Goal: Contribute content: Contribute content

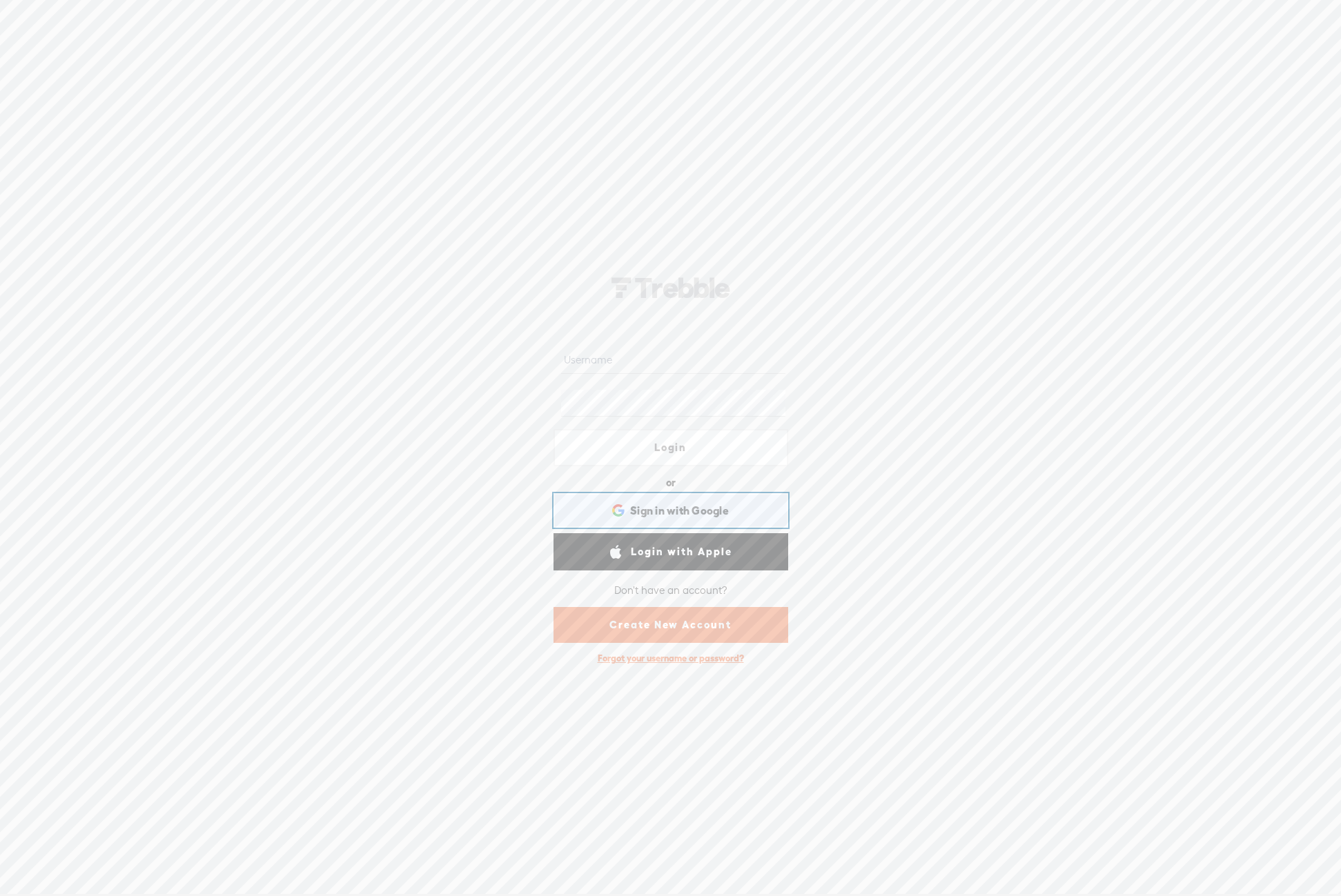
click at [692, 503] on span "Sign in with Google" at bounding box center [680, 510] width 99 height 14
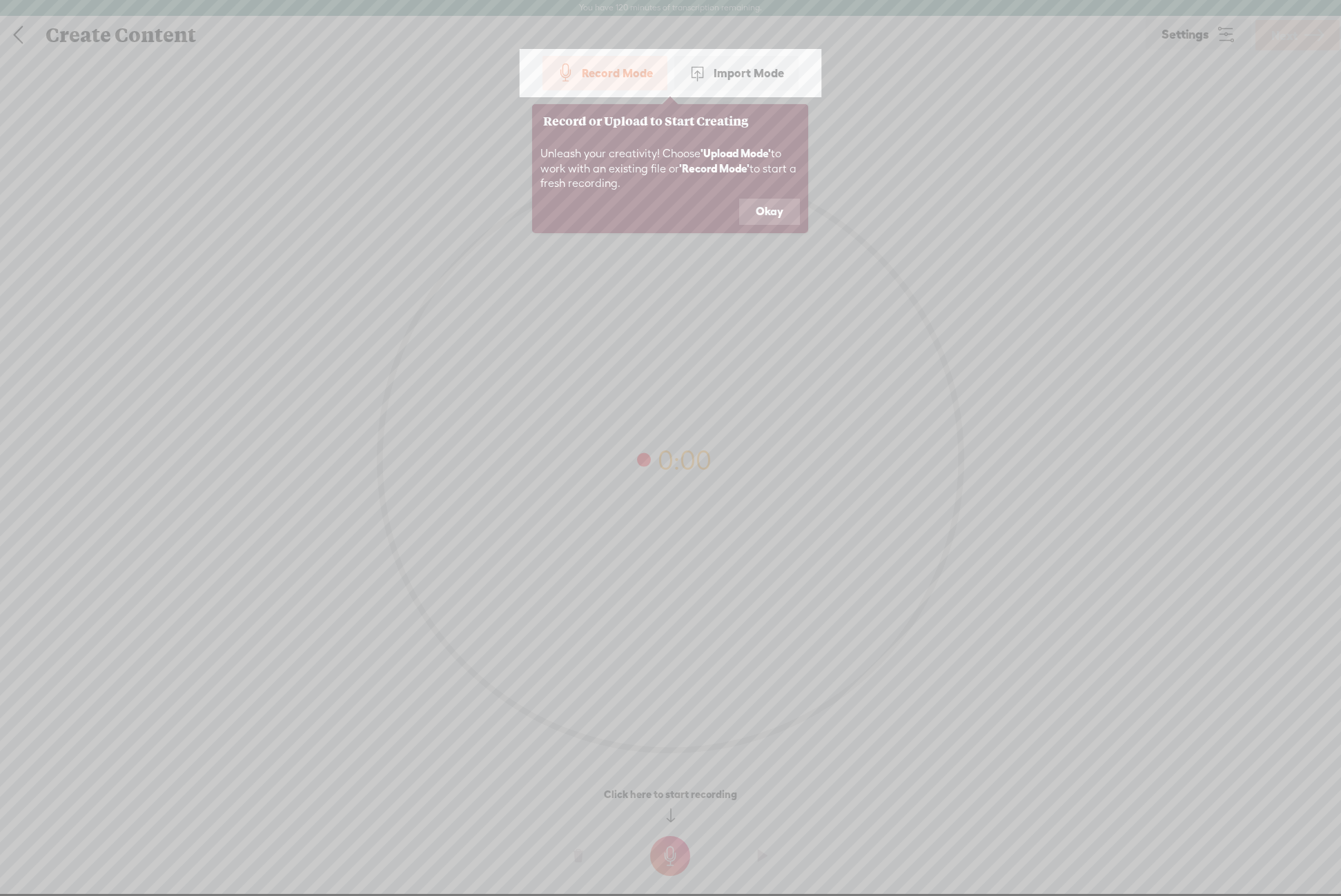
click at [625, 80] on div "Record Mode" at bounding box center [604, 73] width 125 height 34
click at [753, 215] on button "Okay" at bounding box center [769, 212] width 61 height 27
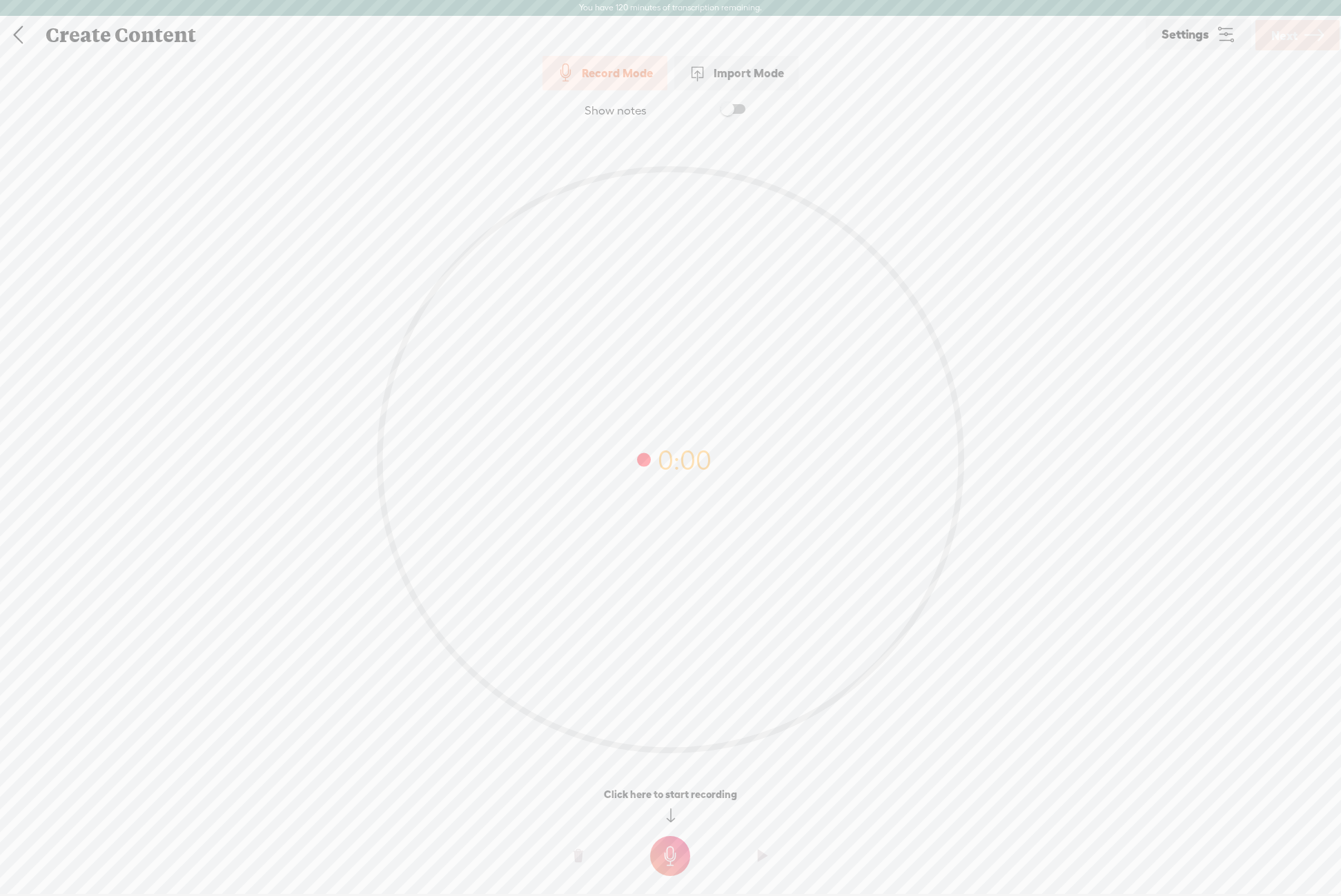
click at [677, 851] on t at bounding box center [670, 856] width 40 height 40
click at [740, 102] on label at bounding box center [719, 109] width 74 height 24
click at [626, 272] on textarea at bounding box center [671, 433] width 533 height 583
click at [727, 102] on label at bounding box center [719, 109] width 74 height 24
click at [674, 861] on t at bounding box center [670, 866] width 40 height 40
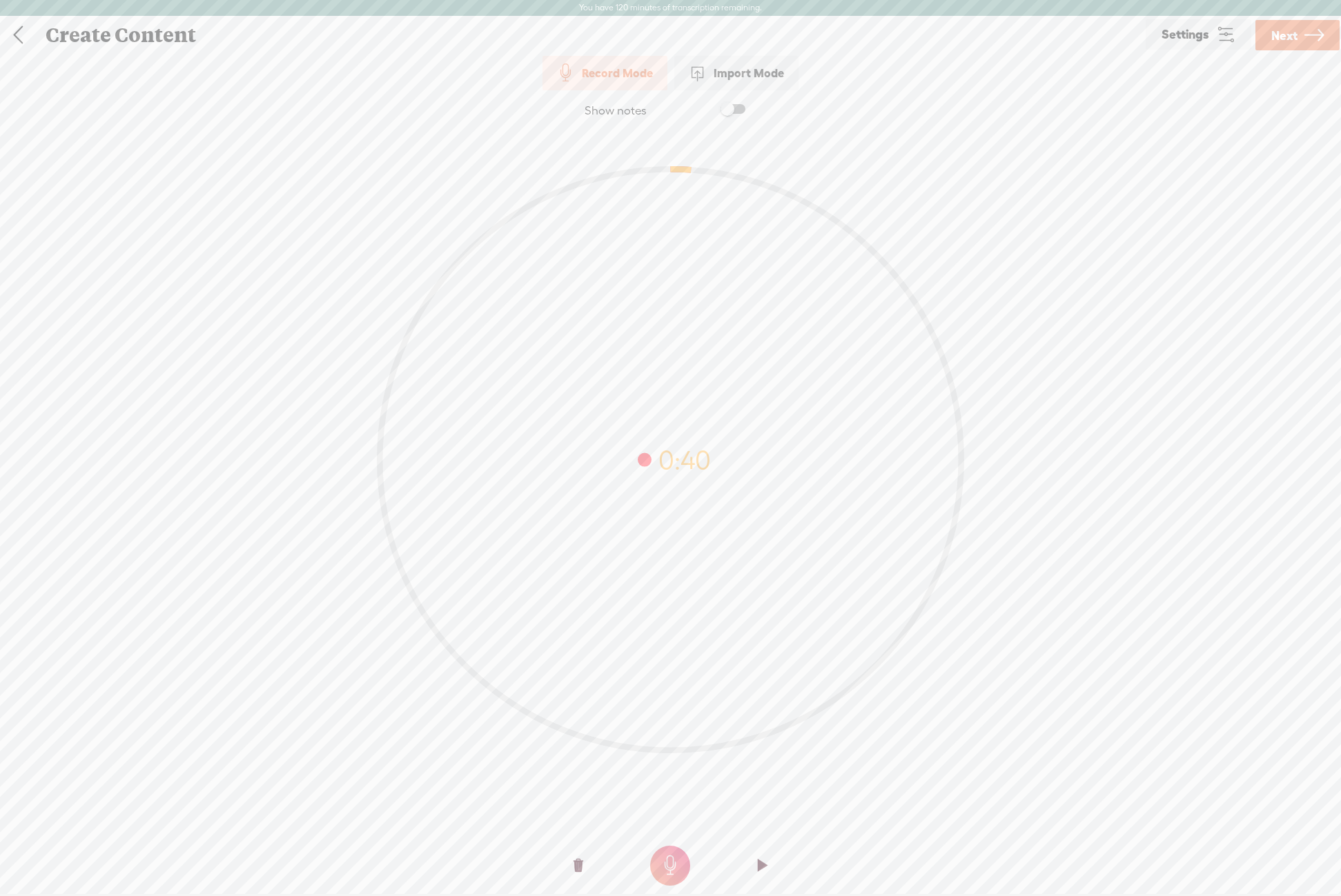
click at [761, 866] on t at bounding box center [762, 866] width 10 height 42
click at [1302, 33] on link "Next" at bounding box center [1297, 35] width 84 height 30
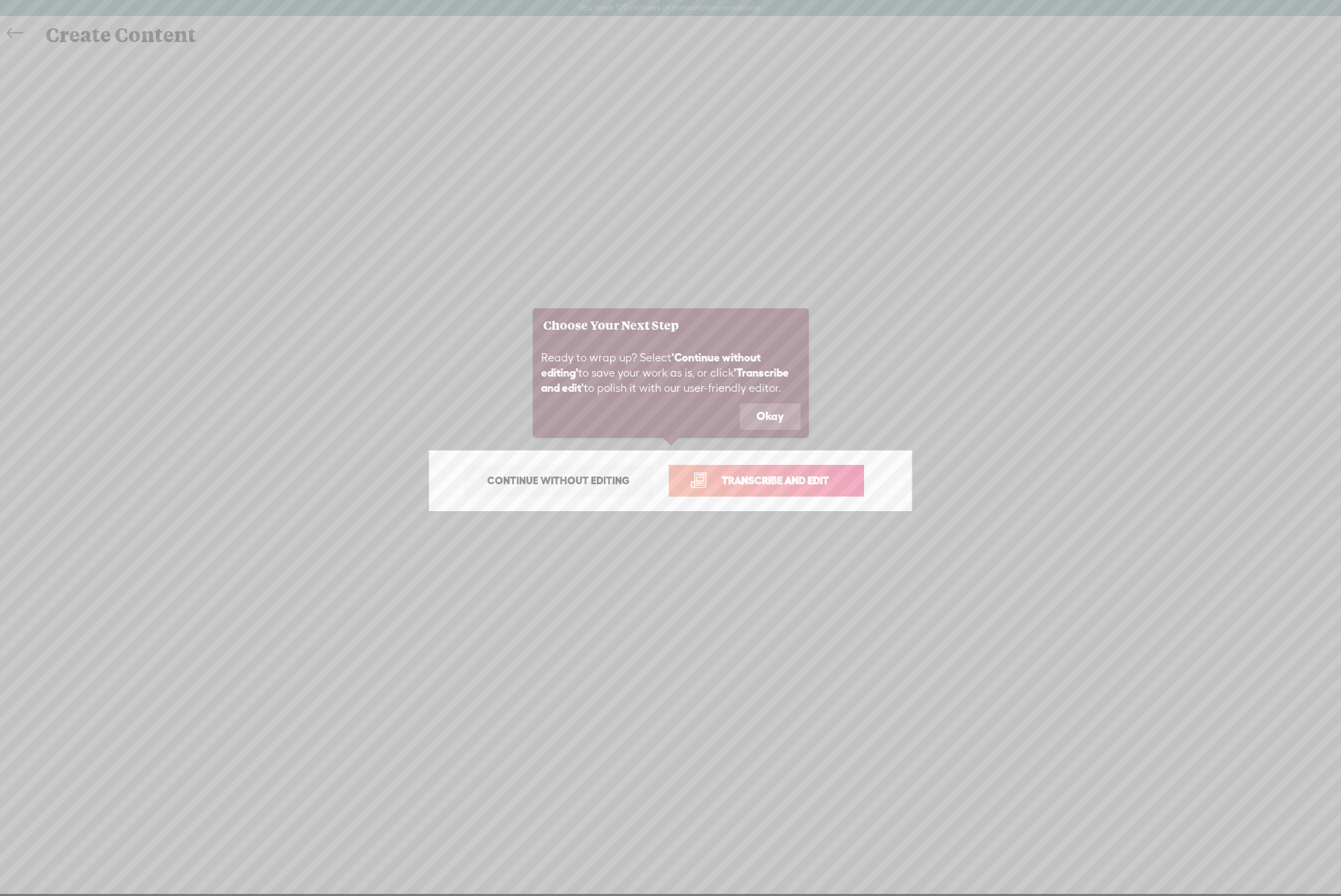
click at [767, 421] on button "Okay" at bounding box center [770, 417] width 61 height 27
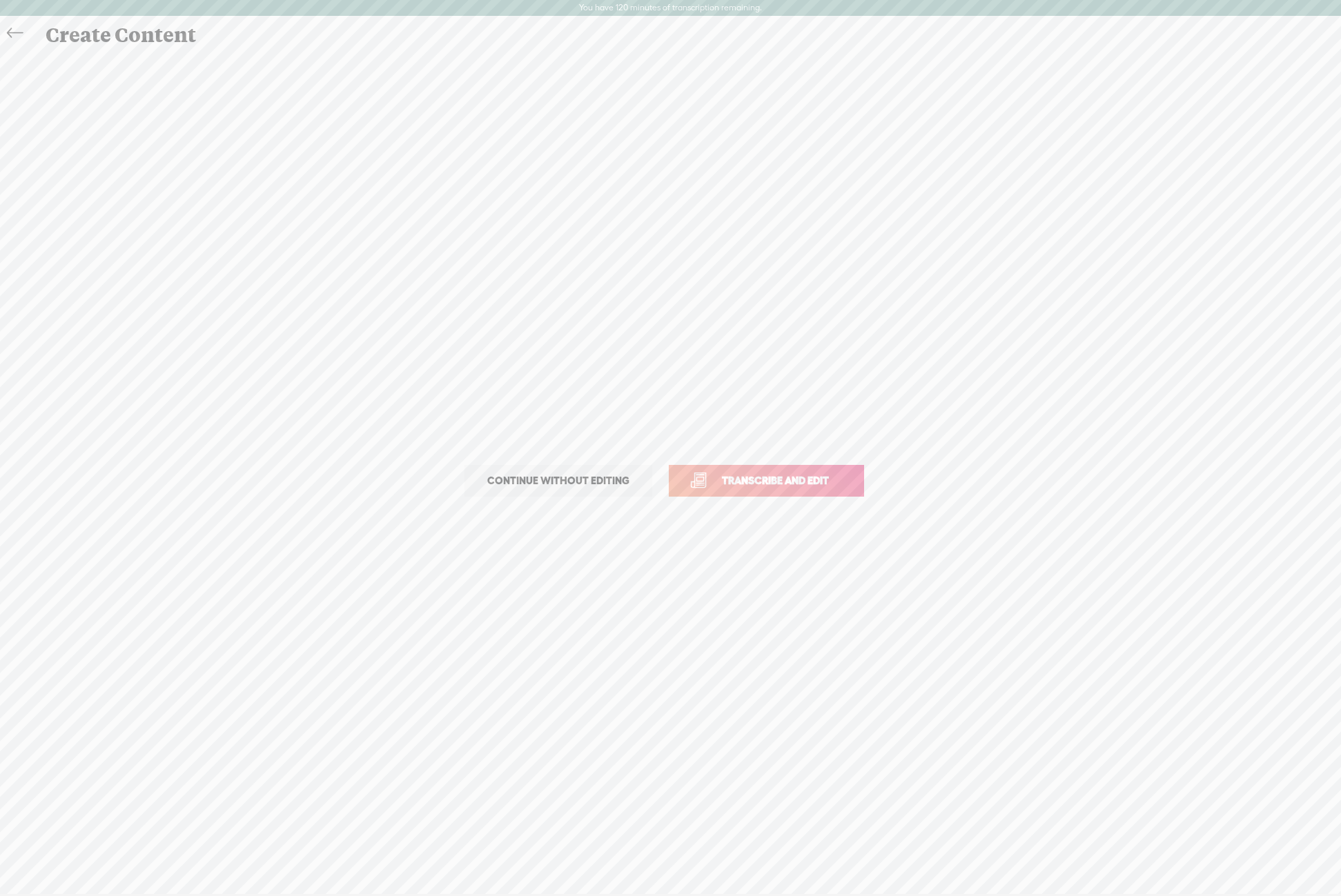
click at [771, 483] on span "Transcribe and edit" at bounding box center [775, 481] width 136 height 16
select select "en-[GEOGRAPHIC_DATA]"
click option "English, British" at bounding box center [0, 0] width 0 height 0
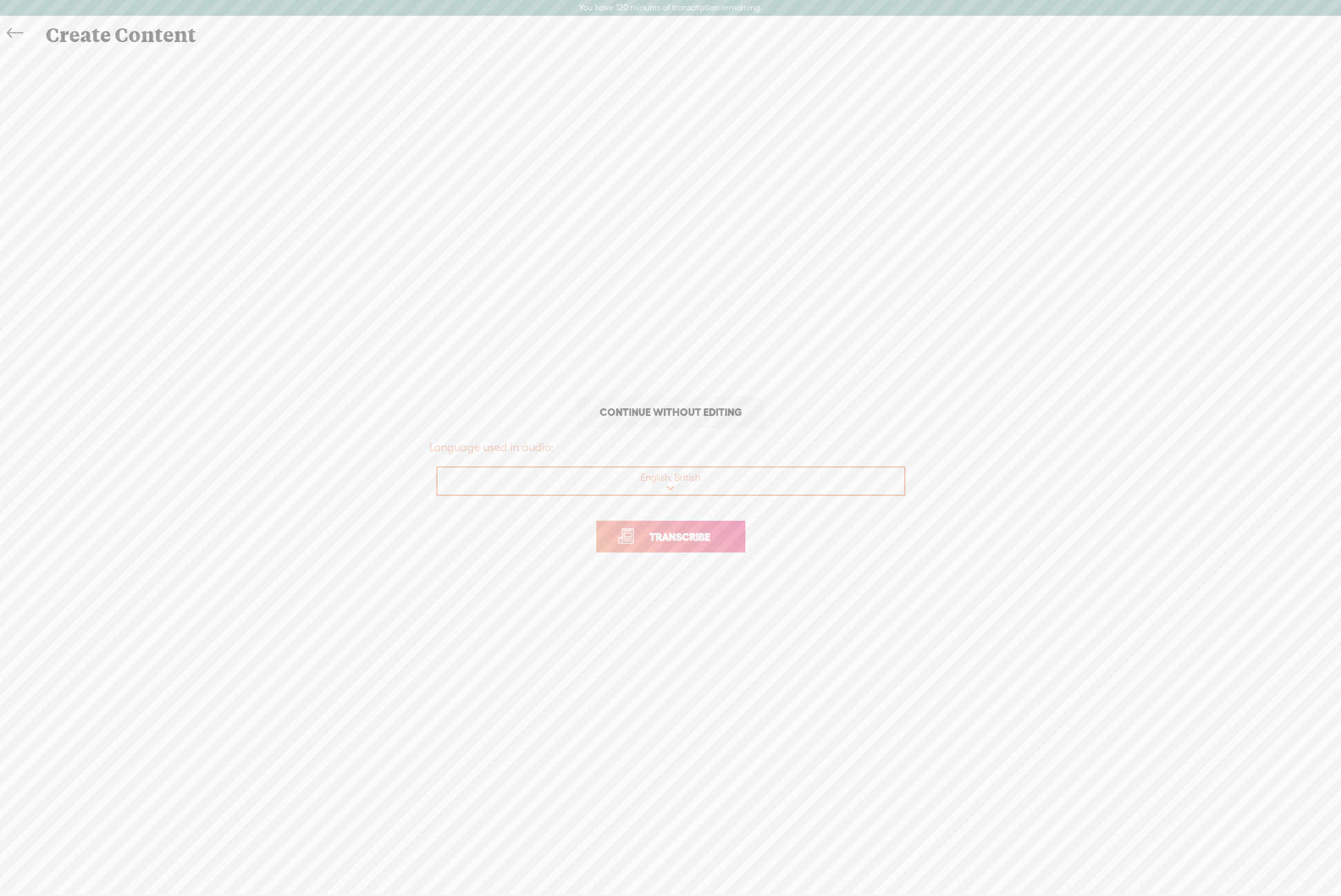
click at [709, 537] on span "Transcribe" at bounding box center [680, 537] width 90 height 16
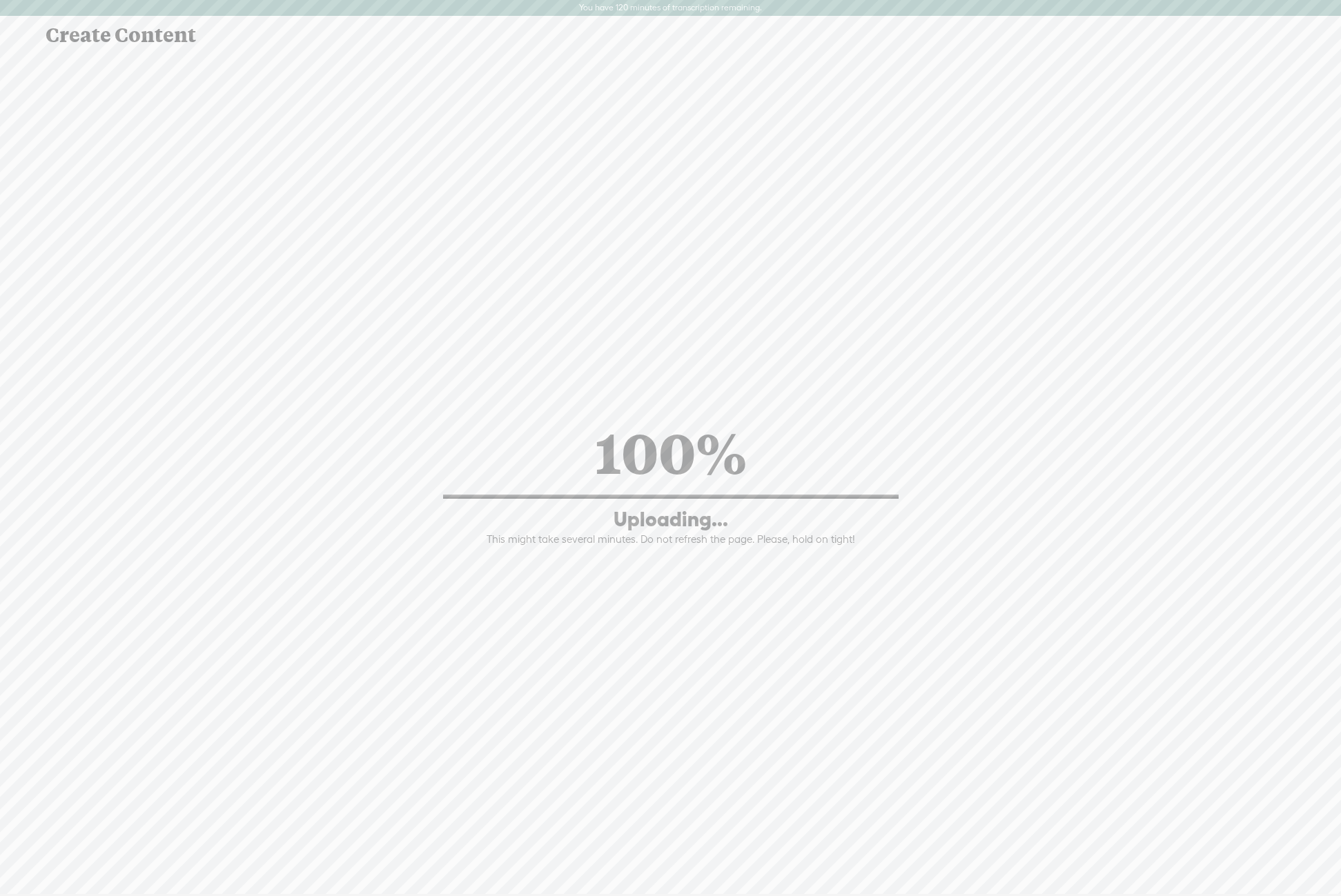
click at [700, 344] on div "100% Uploading... This might take several minutes. Do not refresh the page. Ple…" at bounding box center [670, 481] width 1313 height 587
click at [684, 570] on div "100% Uploading... This might take several minutes. Do not refresh the page. Ple…" at bounding box center [670, 481] width 1313 height 587
drag, startPoint x: 909, startPoint y: 132, endPoint x: 884, endPoint y: 110, distance: 33.3
click at [907, 132] on div "Continue without editing Transcribe and edit Language used in audio: English, B…" at bounding box center [670, 481] width 1313 height 857
click at [647, 489] on div "100% Uploading... This might take several minutes. Do not refresh the page. Ple…" at bounding box center [670, 481] width 483 height 131
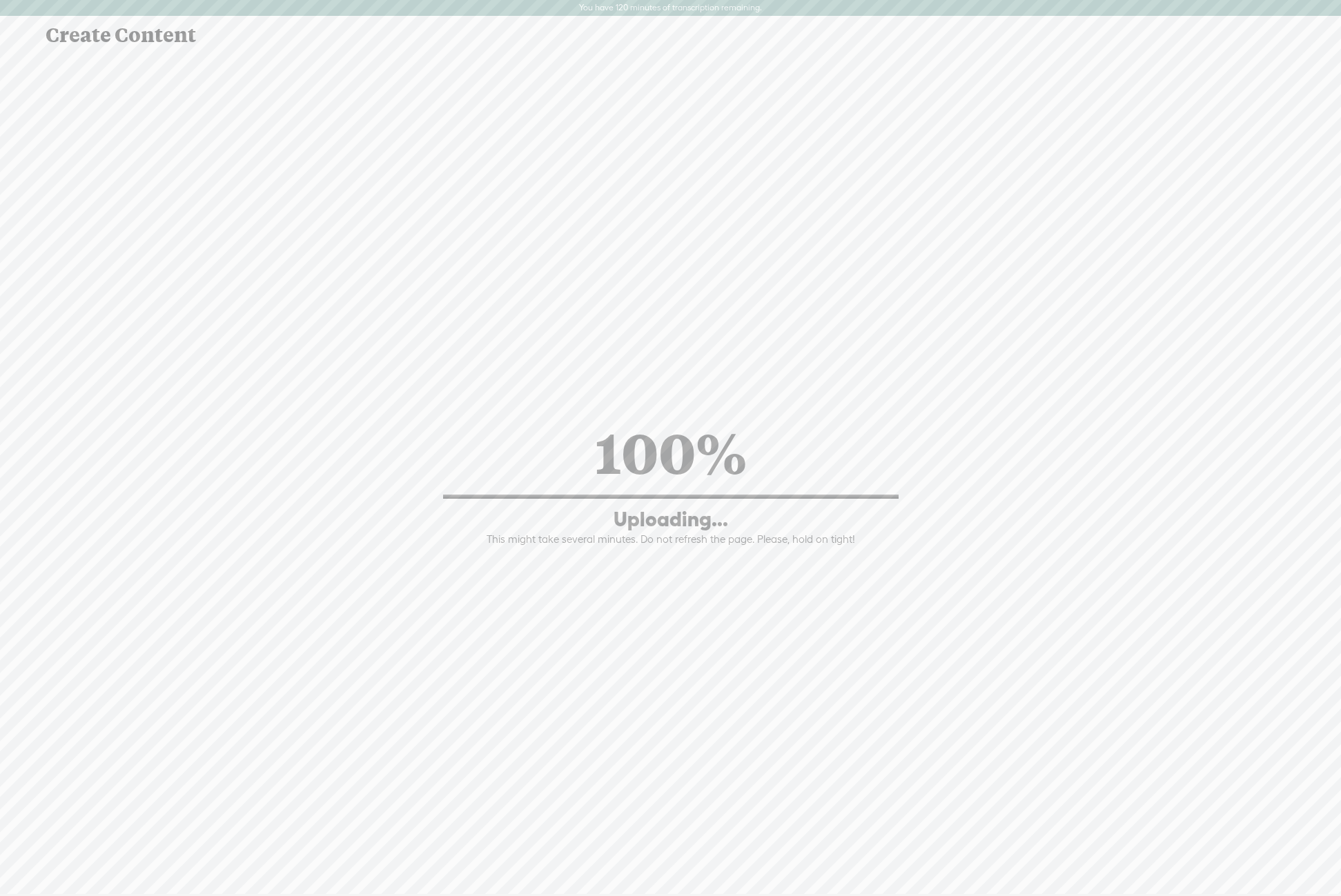
drag, startPoint x: 535, startPoint y: 407, endPoint x: 784, endPoint y: 517, distance: 272.2
click at [778, 549] on div "100% Uploading... This might take several minutes. Do not refresh the page. Ple…" at bounding box center [670, 481] width 1313 height 587
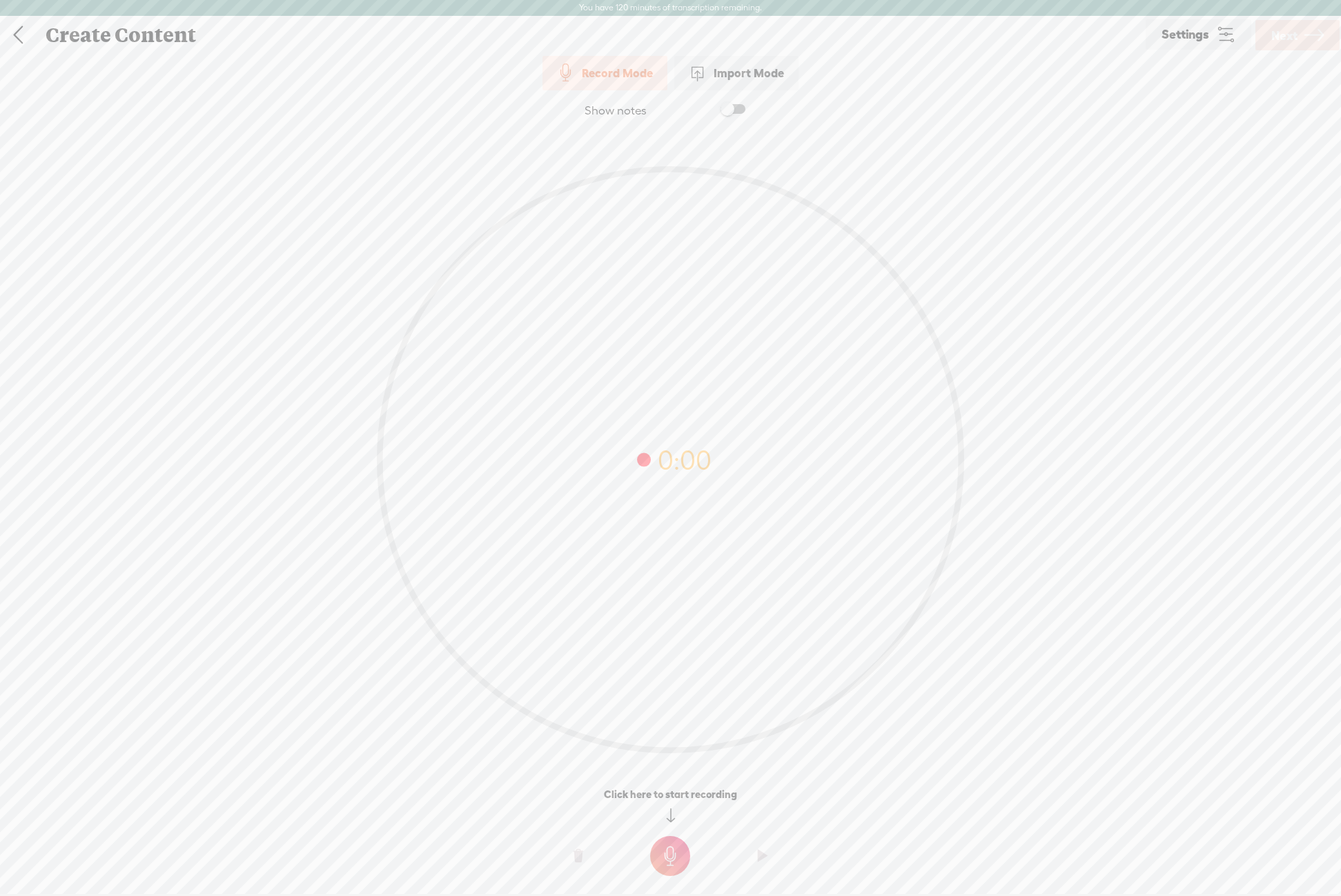
click at [16, 37] on link at bounding box center [17, 35] width 34 height 36
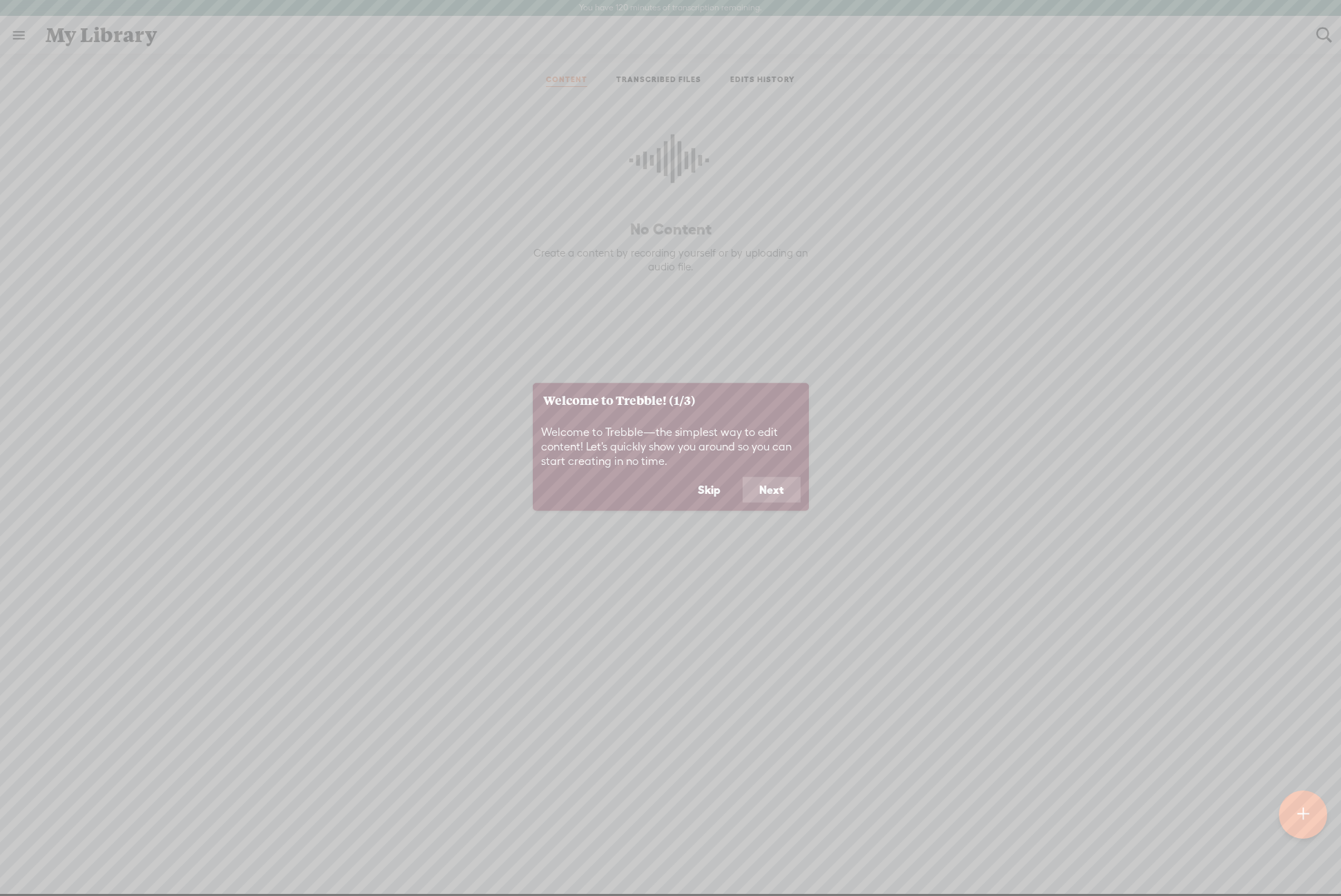
click at [702, 487] on button "Skip" at bounding box center [709, 490] width 56 height 27
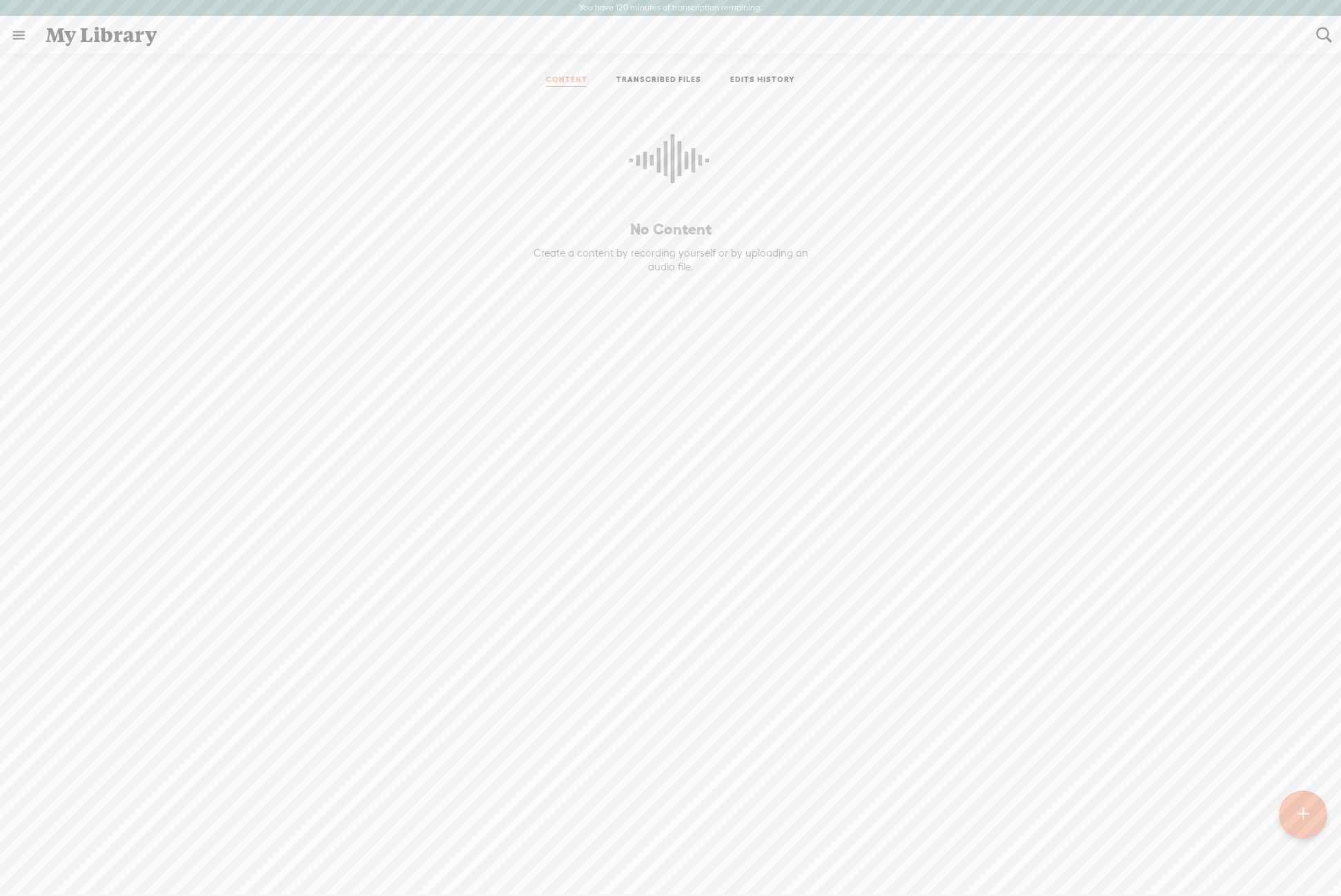
click at [680, 93] on ul "CONTENT TRANSCRIBED FILES EDITS HISTORY" at bounding box center [670, 81] width 366 height 33
click at [673, 82] on link "TRANSCRIBED FILES" at bounding box center [659, 80] width 85 height 12
click at [761, 84] on link "EDITS HISTORY" at bounding box center [762, 80] width 65 height 12
click at [658, 80] on link "TRANSCRIBED FILES" at bounding box center [659, 80] width 85 height 12
click at [578, 72] on ul "CONTENT TRANSCRIBED FILES EDITS HISTORY" at bounding box center [670, 81] width 366 height 33
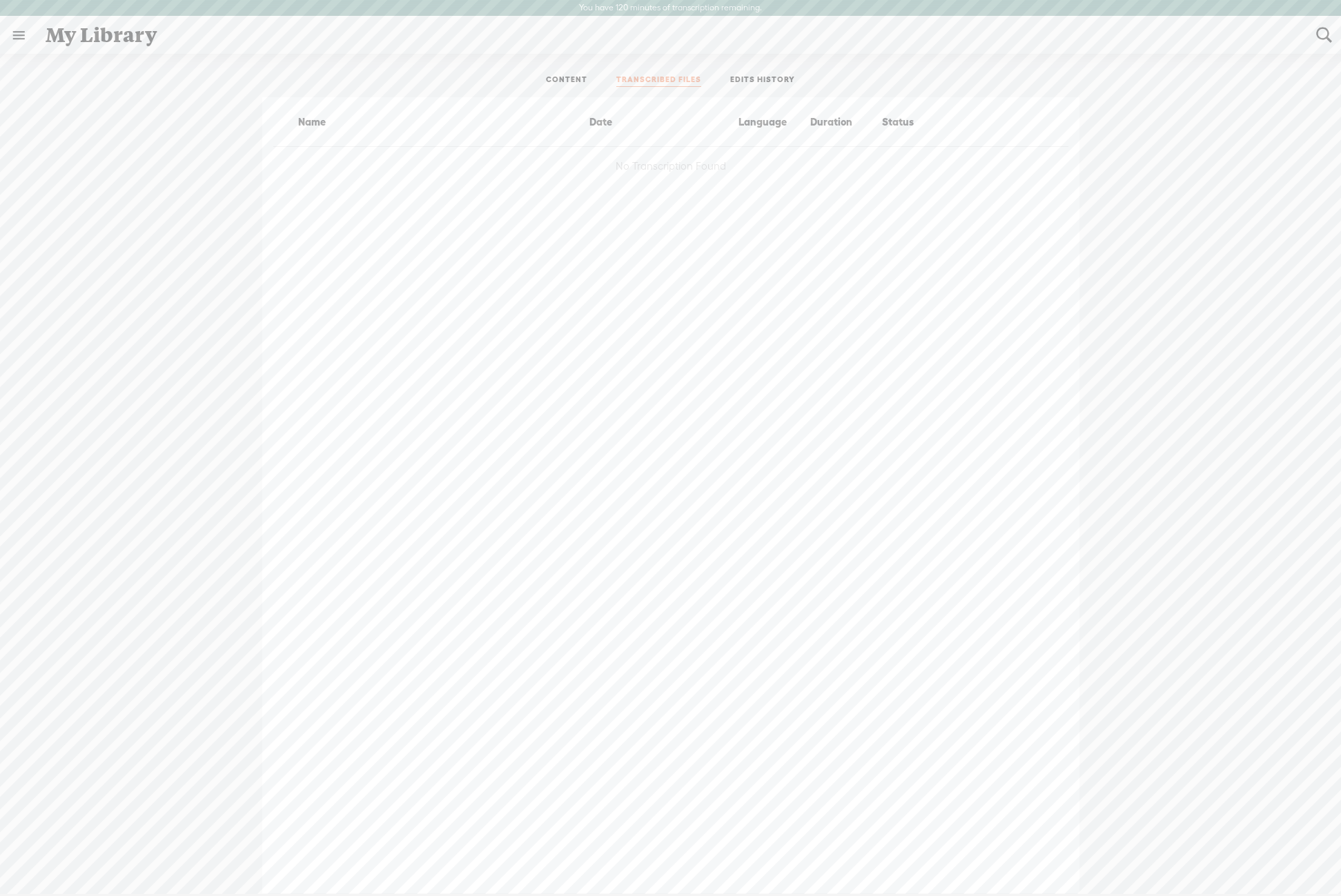
click at [571, 80] on link "CONTENT" at bounding box center [566, 80] width 42 height 12
click at [1311, 820] on div at bounding box center [1303, 816] width 50 height 50
click at [718, 73] on div "Record Mode" at bounding box center [736, 68] width 125 height 34
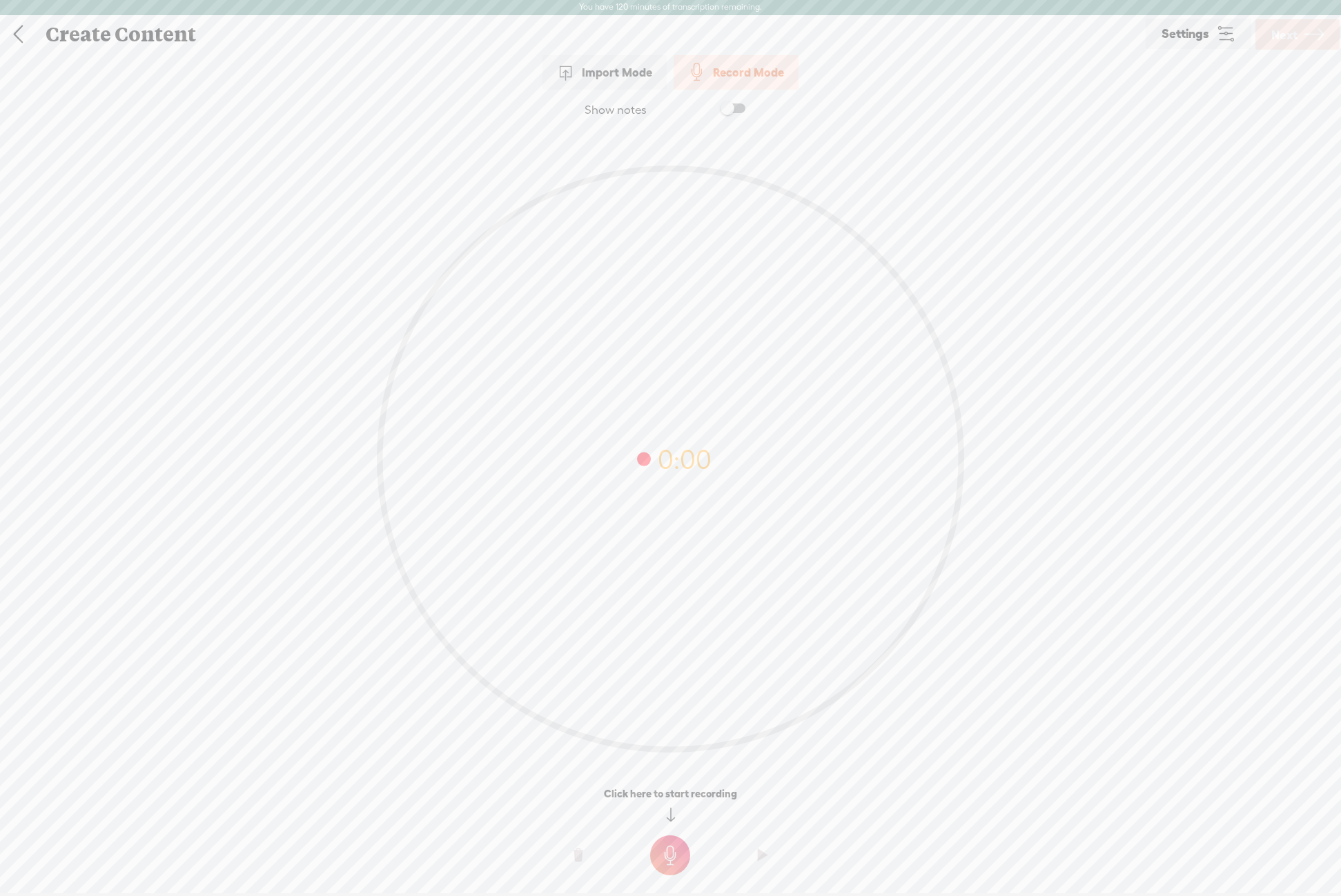
click at [685, 856] on t at bounding box center [670, 856] width 40 height 40
click at [661, 858] on t at bounding box center [670, 865] width 40 height 40
click at [762, 866] on t at bounding box center [762, 865] width 10 height 42
click at [1300, 36] on link "Next" at bounding box center [1297, 34] width 84 height 30
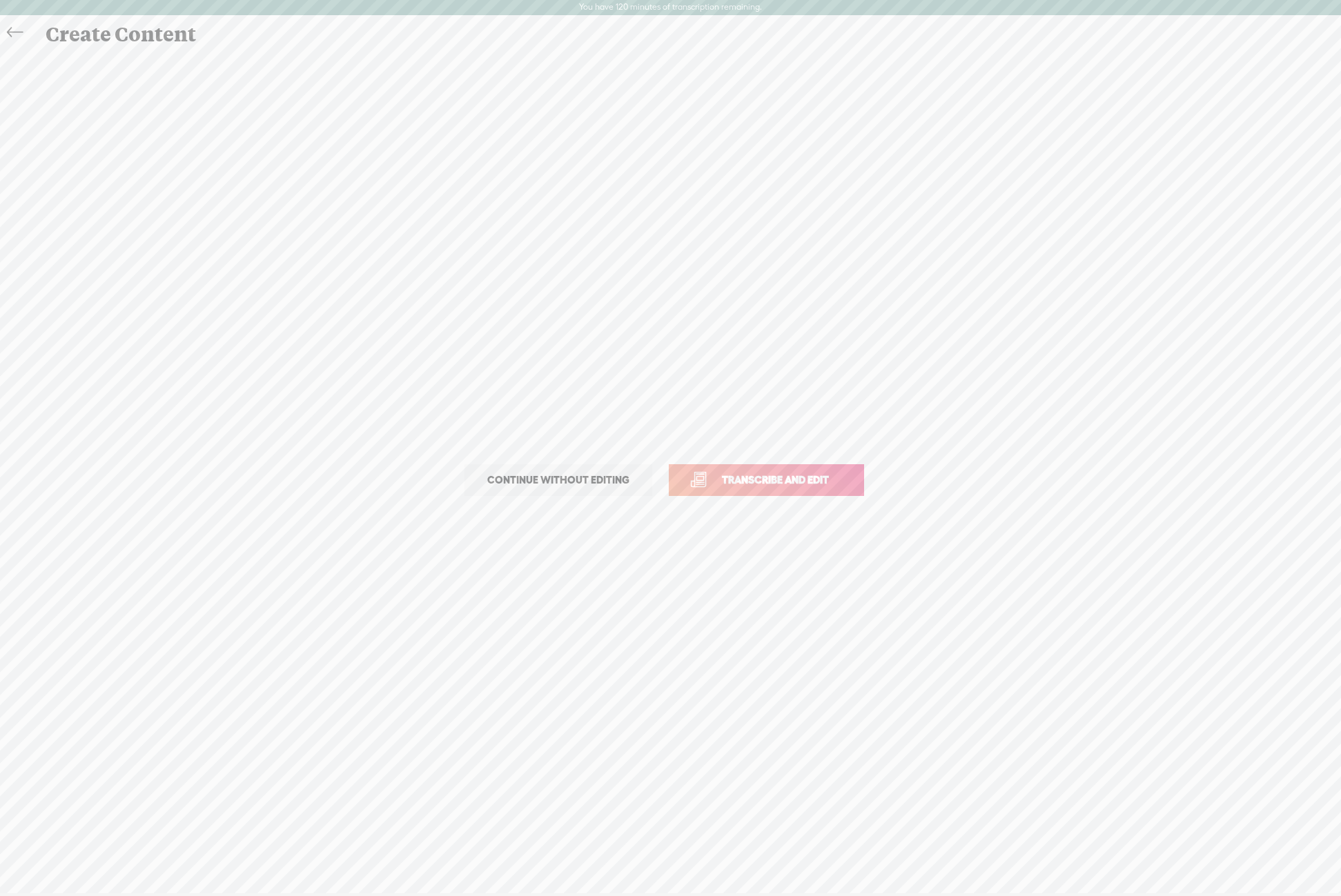
click at [28, 34] on link at bounding box center [18, 33] width 31 height 27
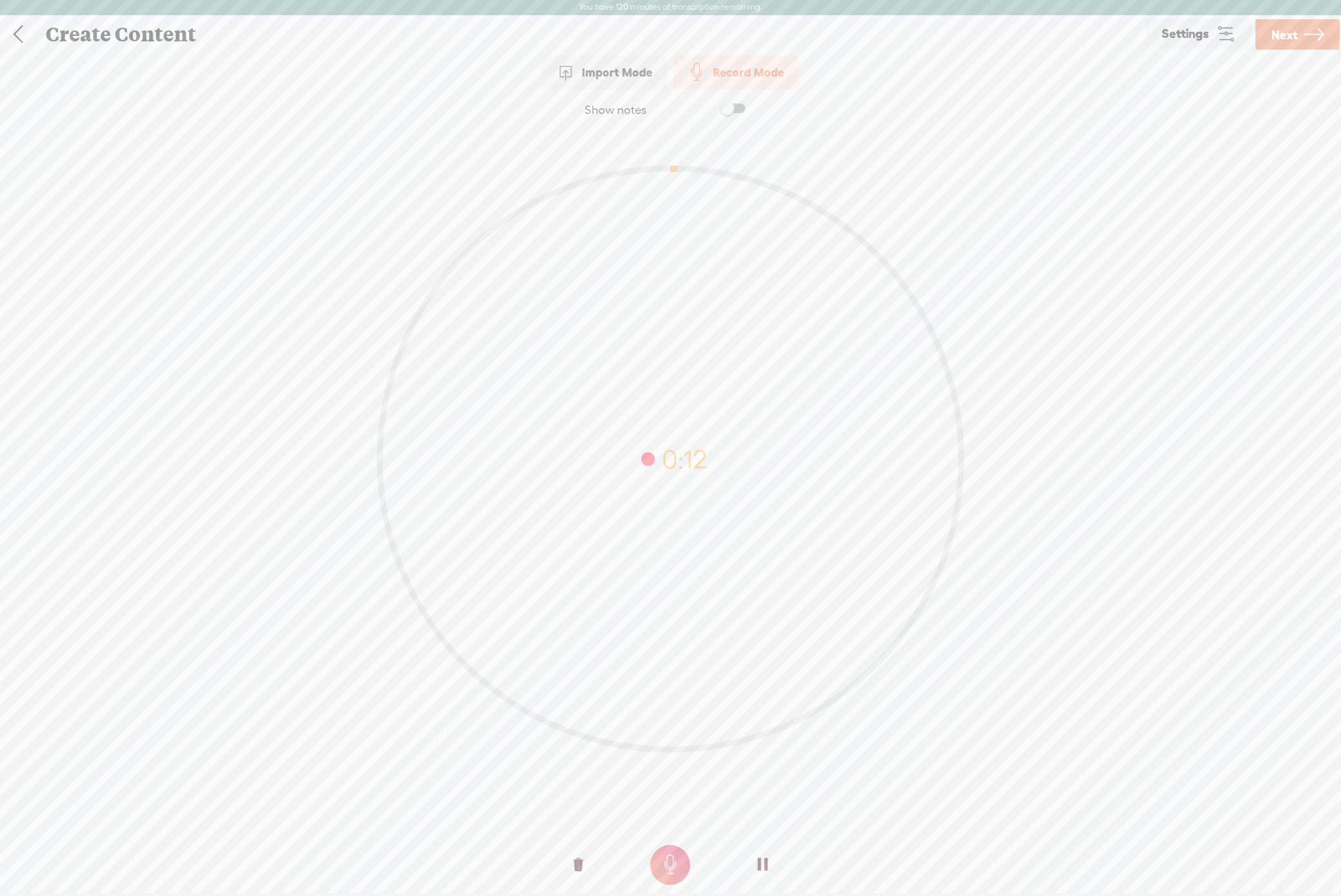
click at [1214, 36] on link "Settings" at bounding box center [1198, 34] width 106 height 30
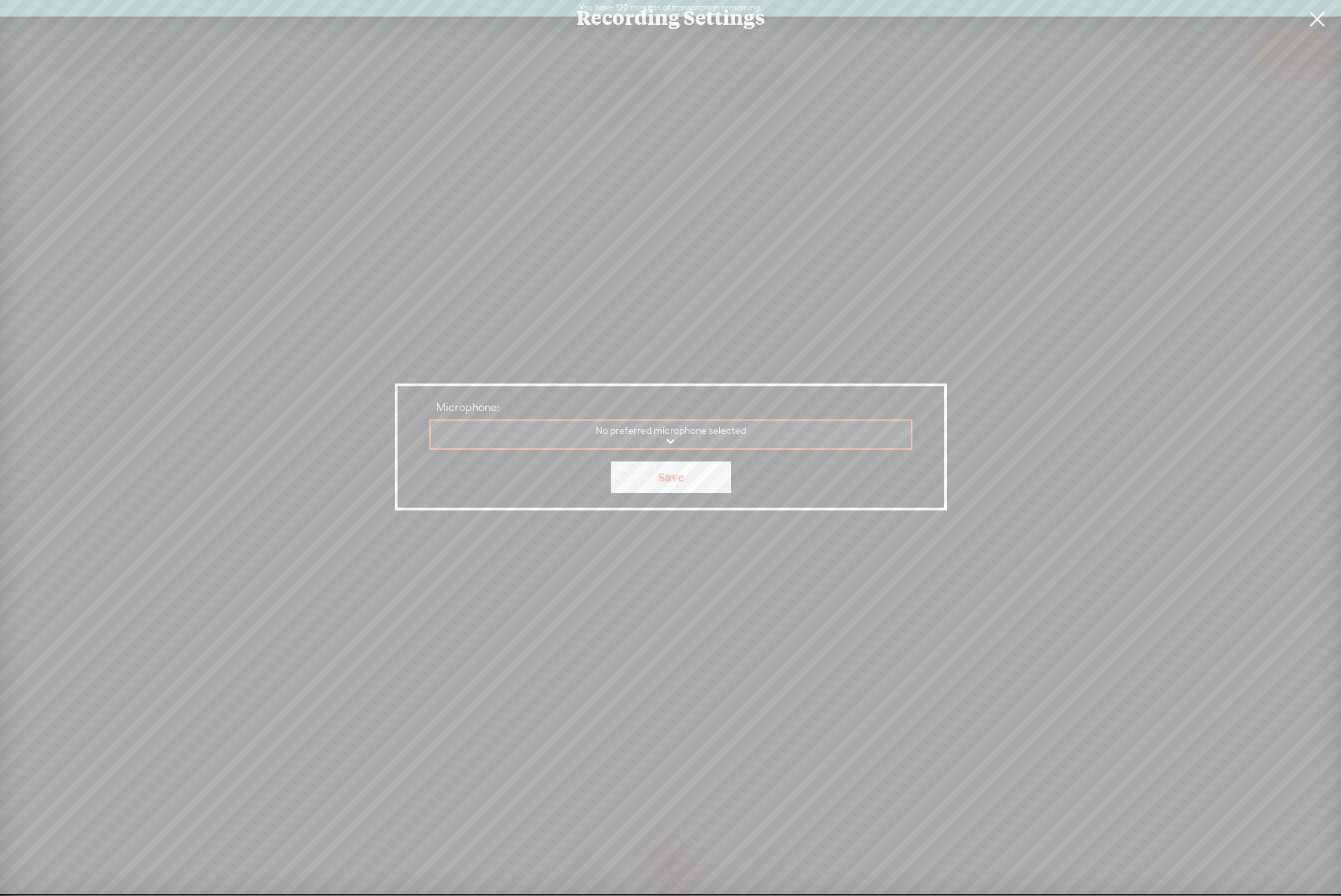
click at [431, 421] on select "Headset No preferred microphone selected" at bounding box center [671, 434] width 481 height 28
click at [755, 348] on div "Recording Settings Microphone: No preferred microphone selected Headset No pref…" at bounding box center [670, 447] width 1341 height 894
drag, startPoint x: 688, startPoint y: 480, endPoint x: 721, endPoint y: 431, distance: 59.1
click at [689, 478] on link "Save" at bounding box center [670, 478] width 120 height 32
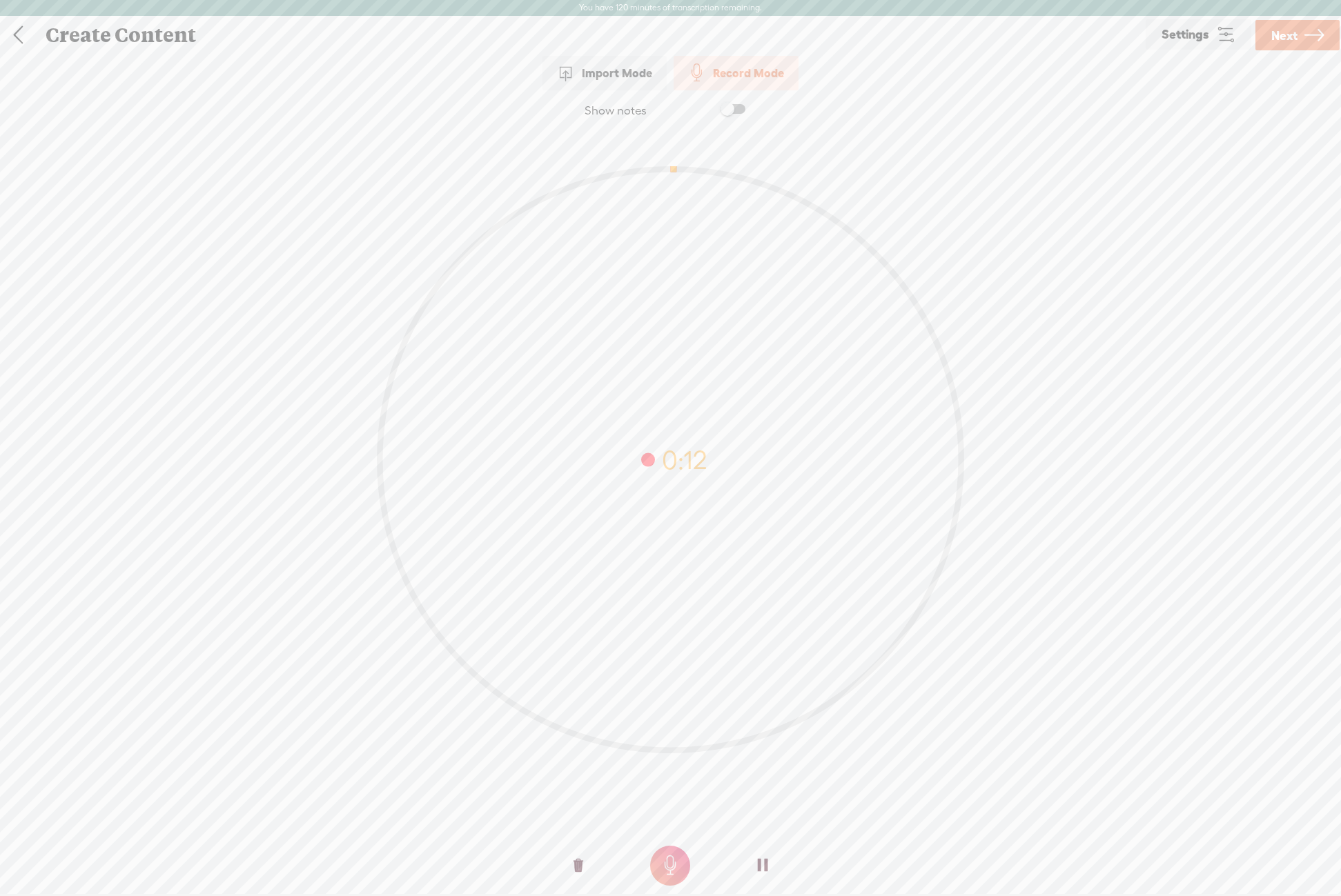
click at [1297, 30] on span "Next" at bounding box center [1284, 36] width 27 height 35
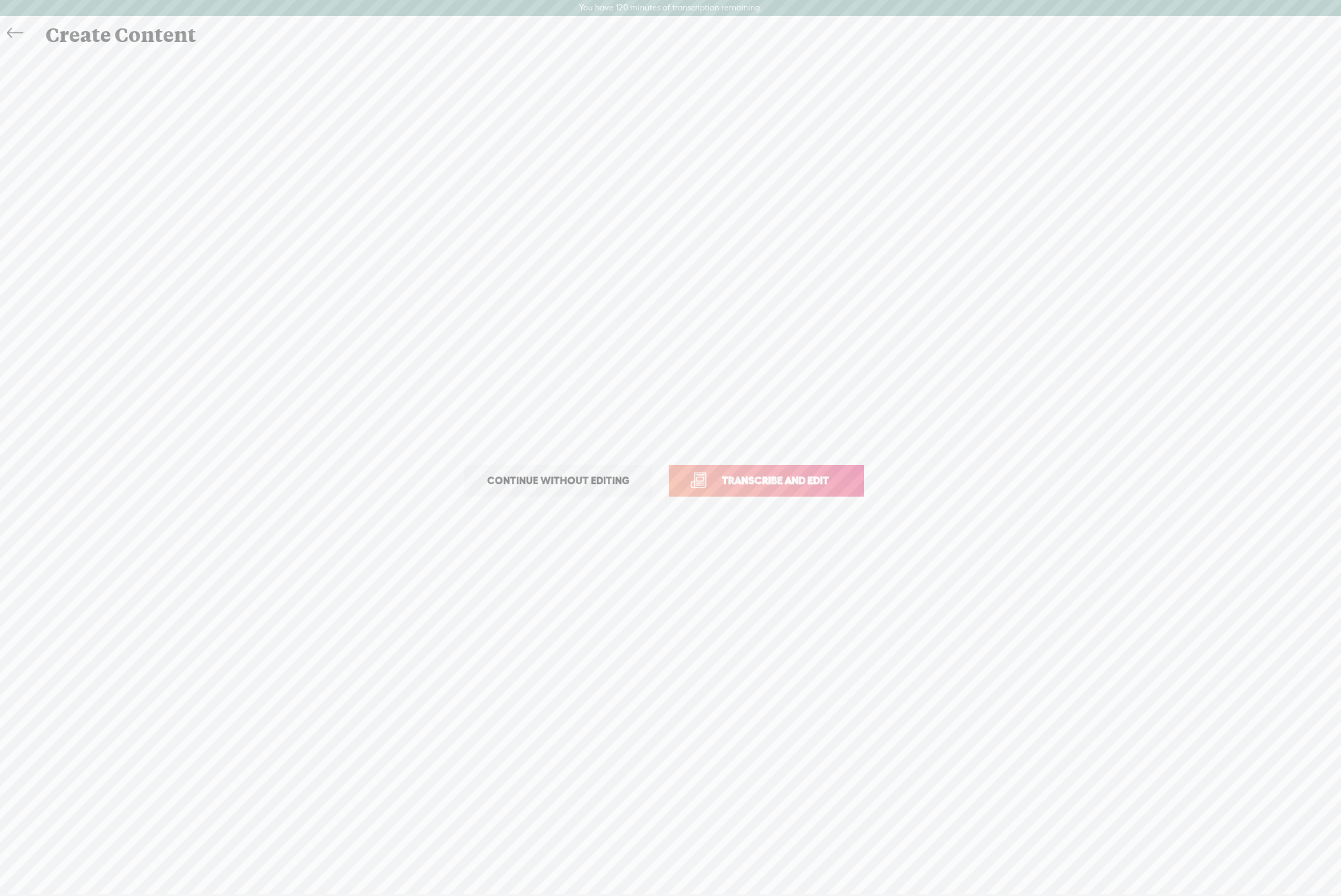
click at [764, 472] on link "Transcribe and edit" at bounding box center [766, 481] width 195 height 32
click at [679, 499] on div "Language used in audio: Choose a language Choose a language Afrikaans Albanian …" at bounding box center [670, 469] width 483 height 70
click at [437, 468] on select "Choose a language Afrikaans Albanian Amharic Arabic, Gulf Arabic, Modern Standa…" at bounding box center [671, 481] width 468 height 28
select select "en-[GEOGRAPHIC_DATA]"
click option "English, British" at bounding box center [0, 0] width 0 height 0
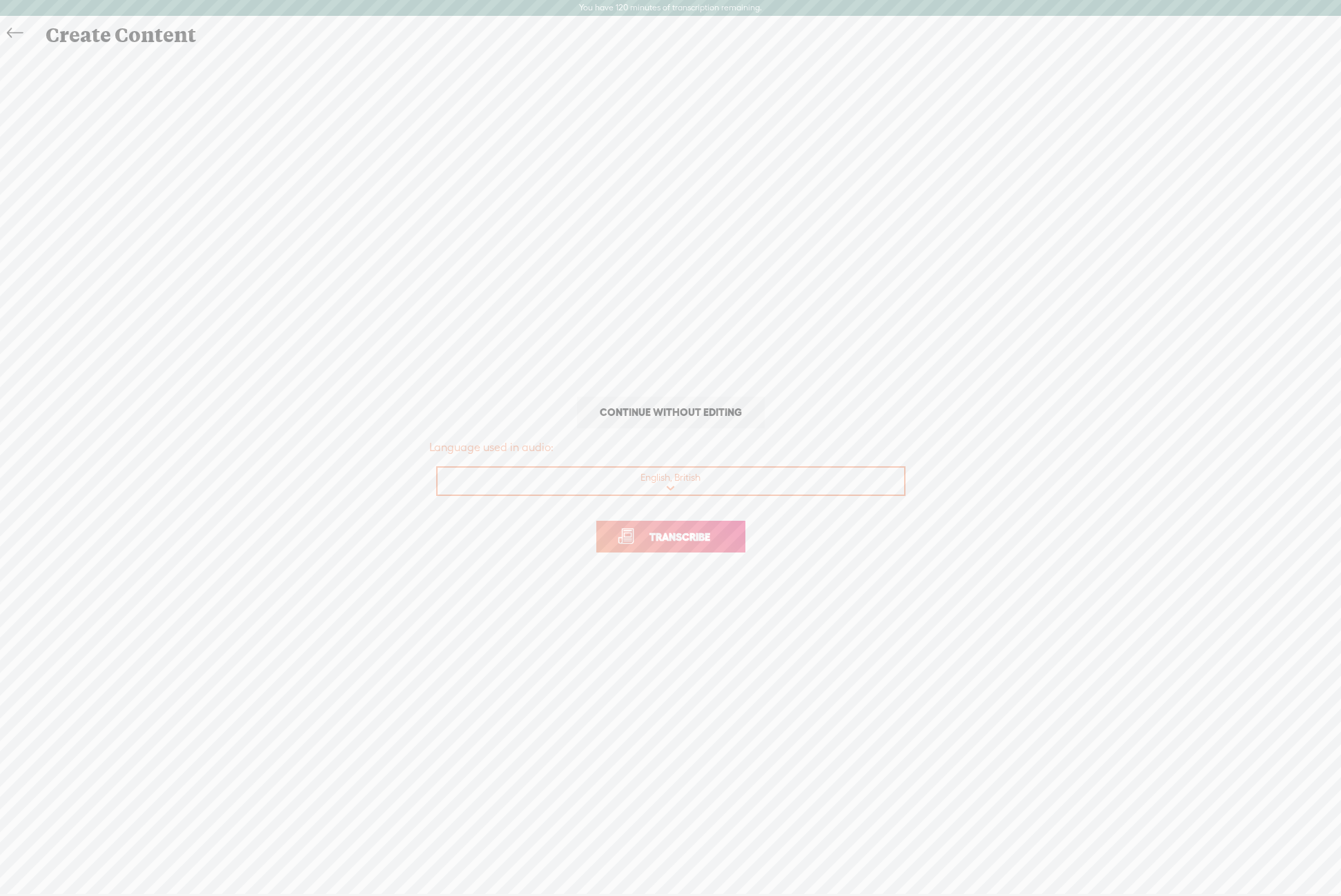
click at [707, 549] on link "Transcribe" at bounding box center [670, 537] width 149 height 32
